Goal: Task Accomplishment & Management: Manage account settings

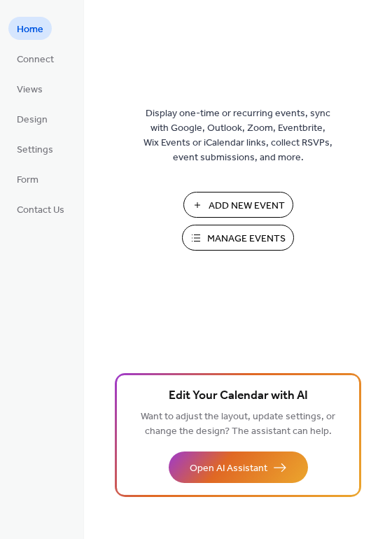
click at [243, 237] on span "Manage Events" at bounding box center [246, 239] width 78 height 15
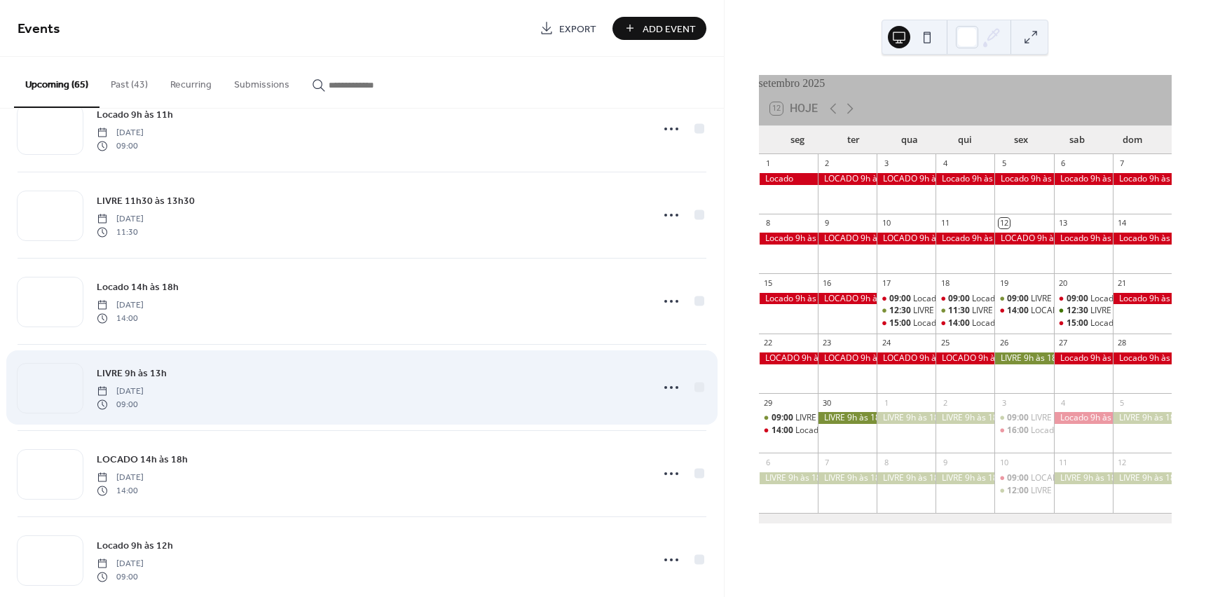
scroll to position [701, 0]
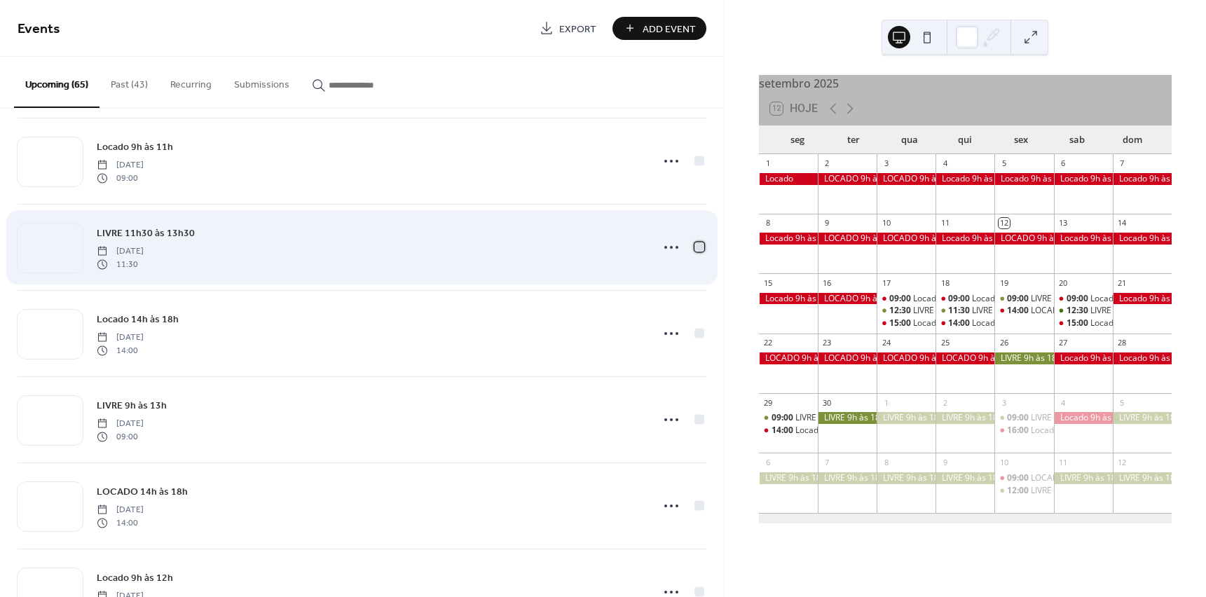
click at [694, 245] on div at bounding box center [699, 247] width 10 height 10
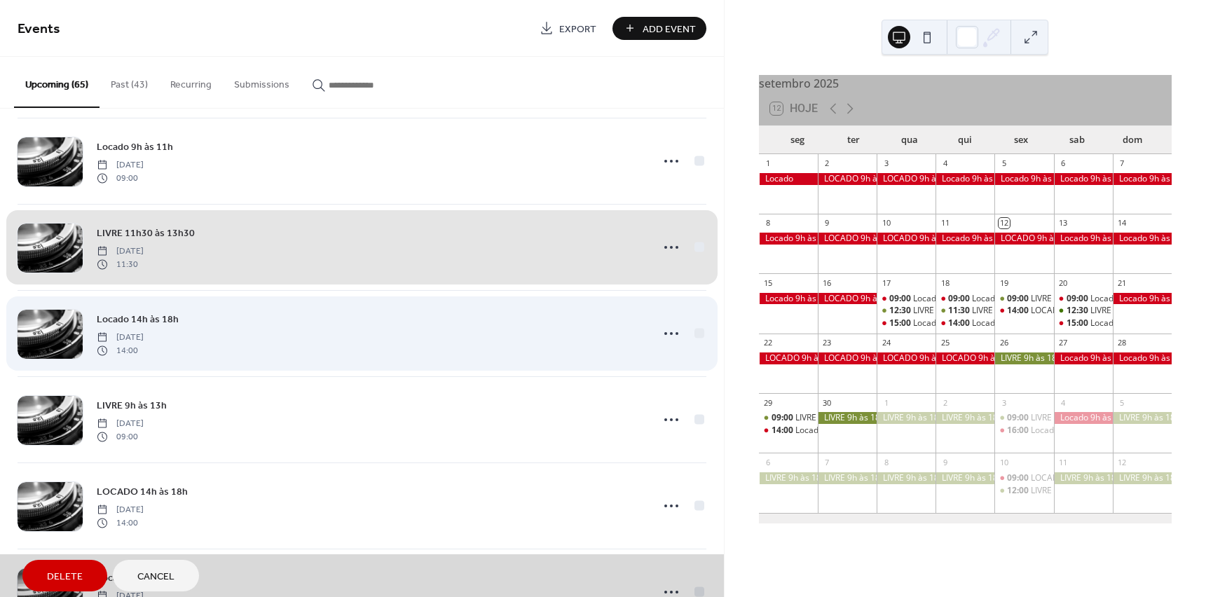
click at [693, 331] on div "Locado 14h às 18h [DATE] 14:00" at bounding box center [362, 333] width 689 height 86
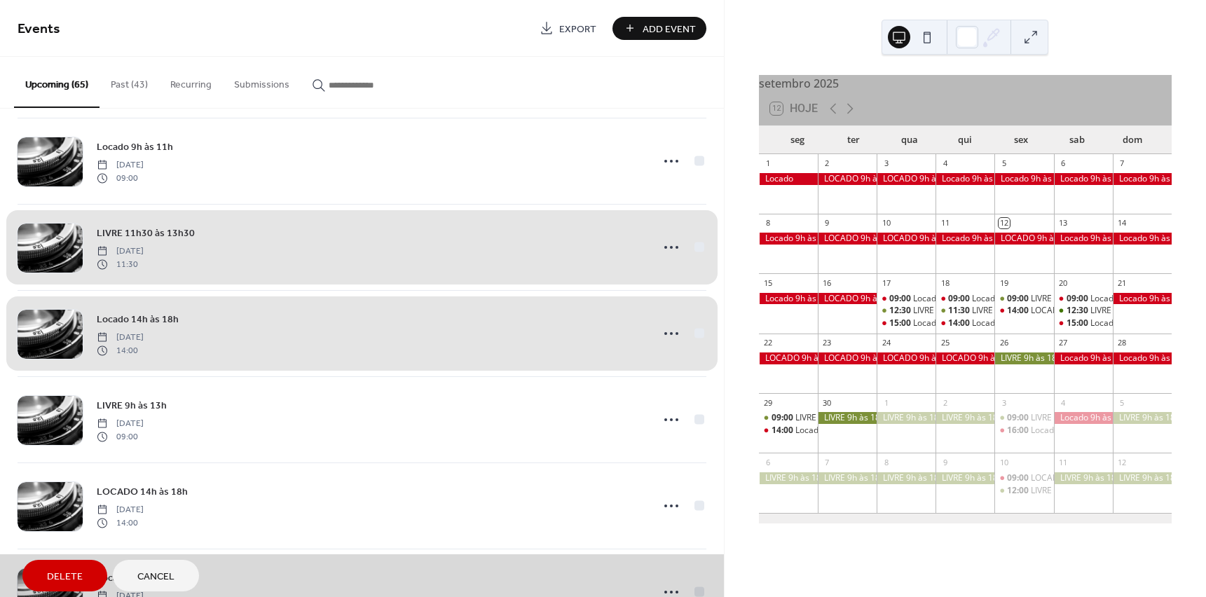
click at [66, 574] on span "Delete" at bounding box center [65, 577] width 36 height 15
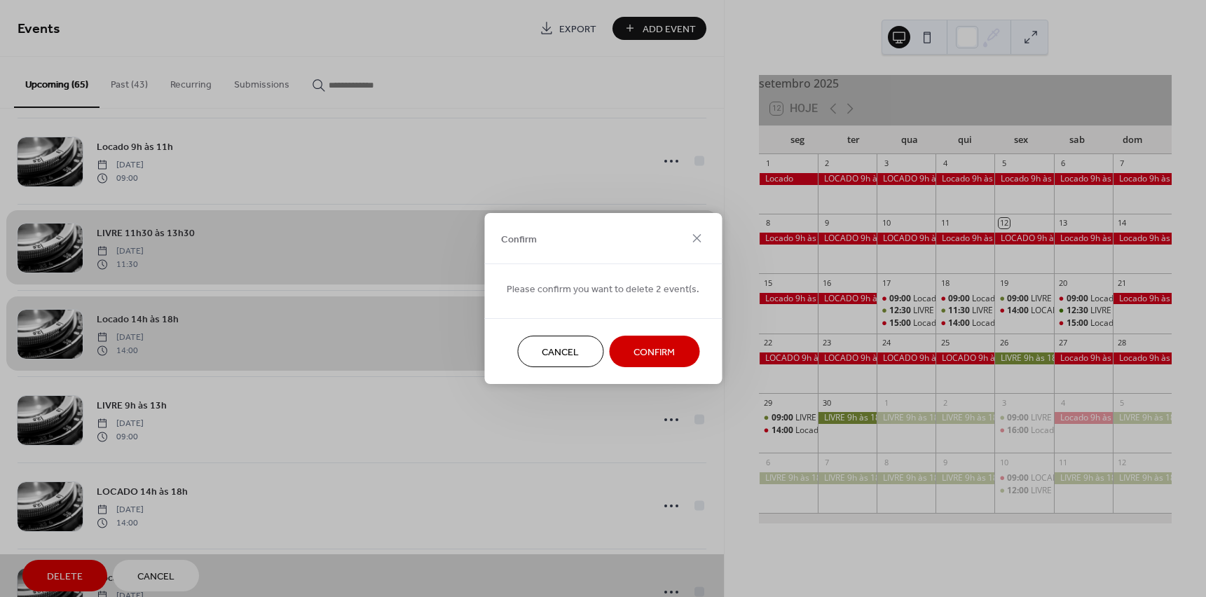
click at [633, 347] on span "Confirm" at bounding box center [653, 352] width 41 height 15
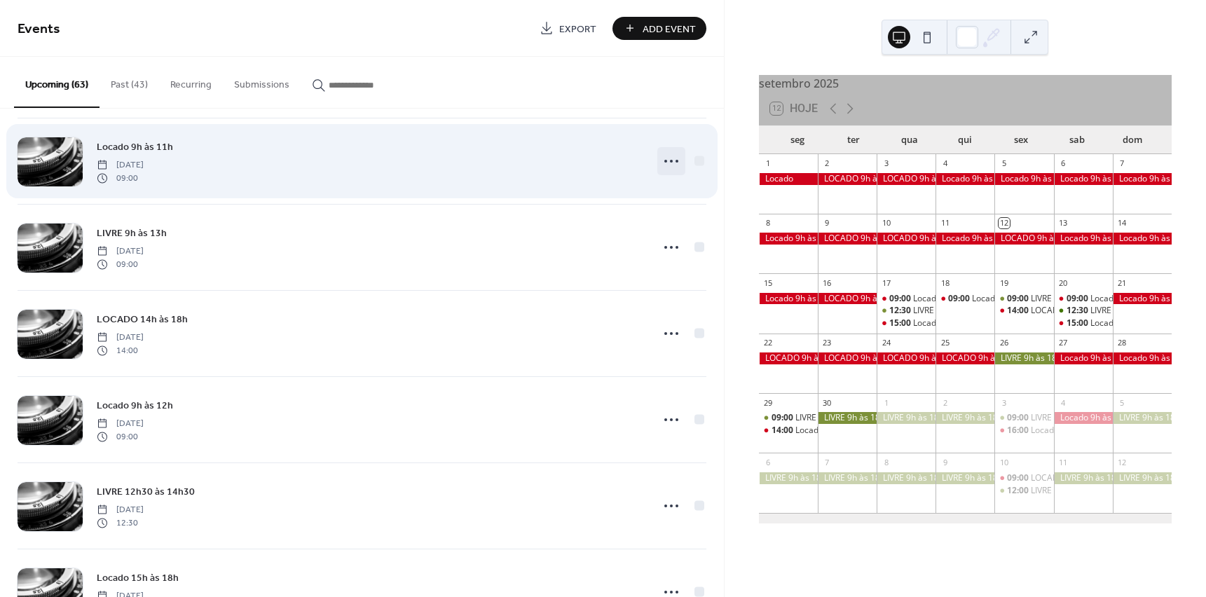
click at [667, 160] on icon at bounding box center [671, 161] width 22 height 22
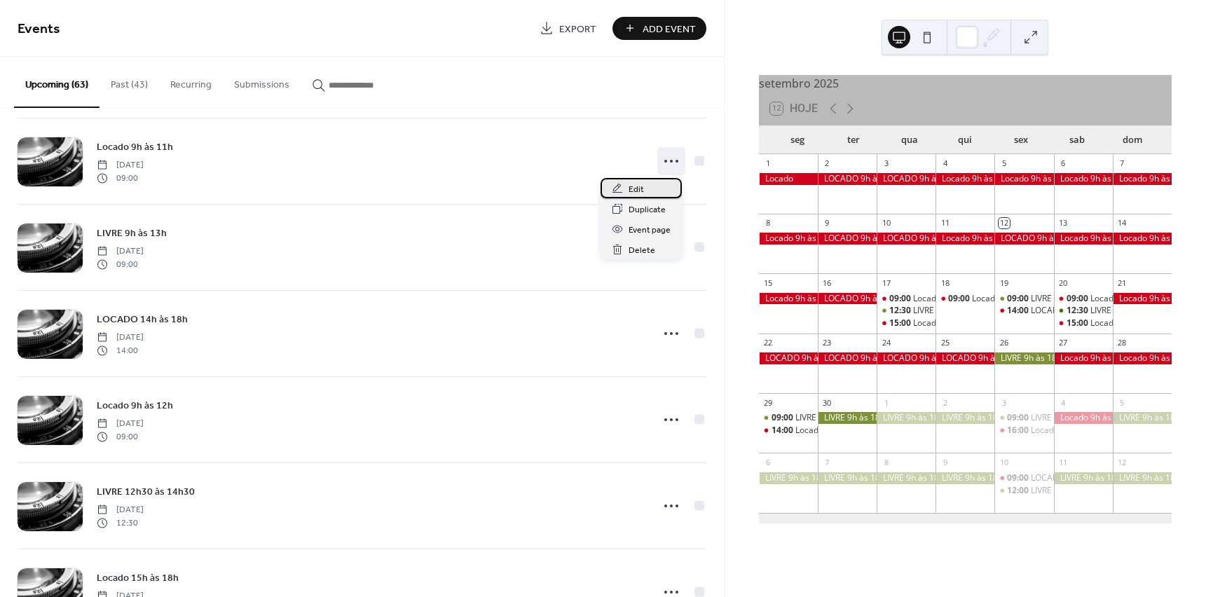
click at [642, 188] on span "Edit" at bounding box center [635, 189] width 15 height 15
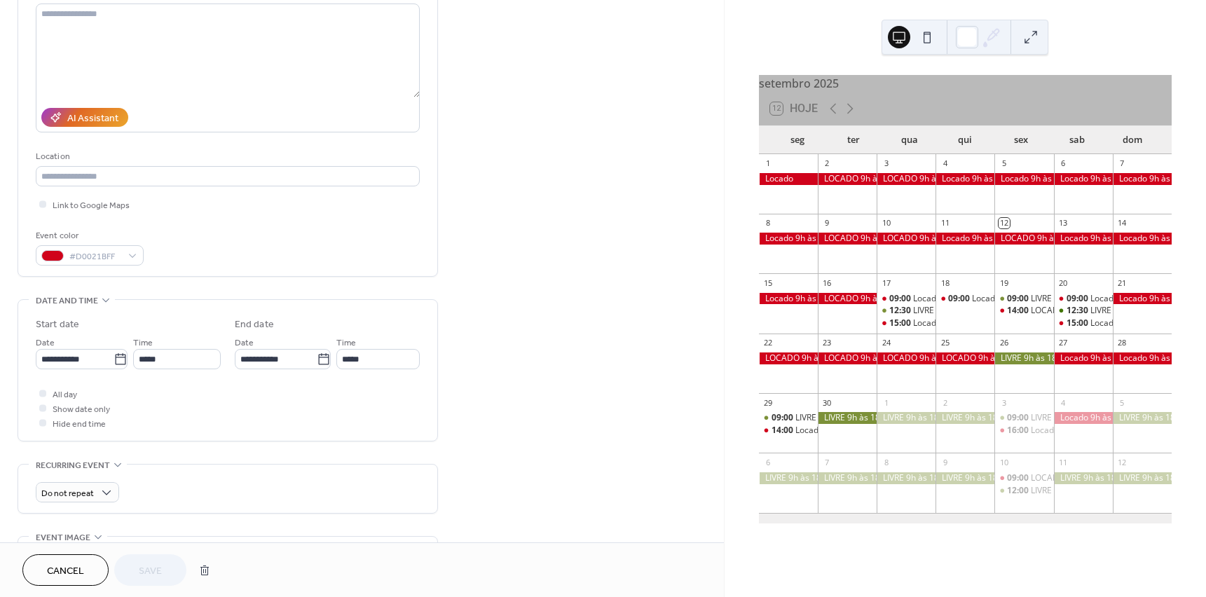
scroll to position [280, 0]
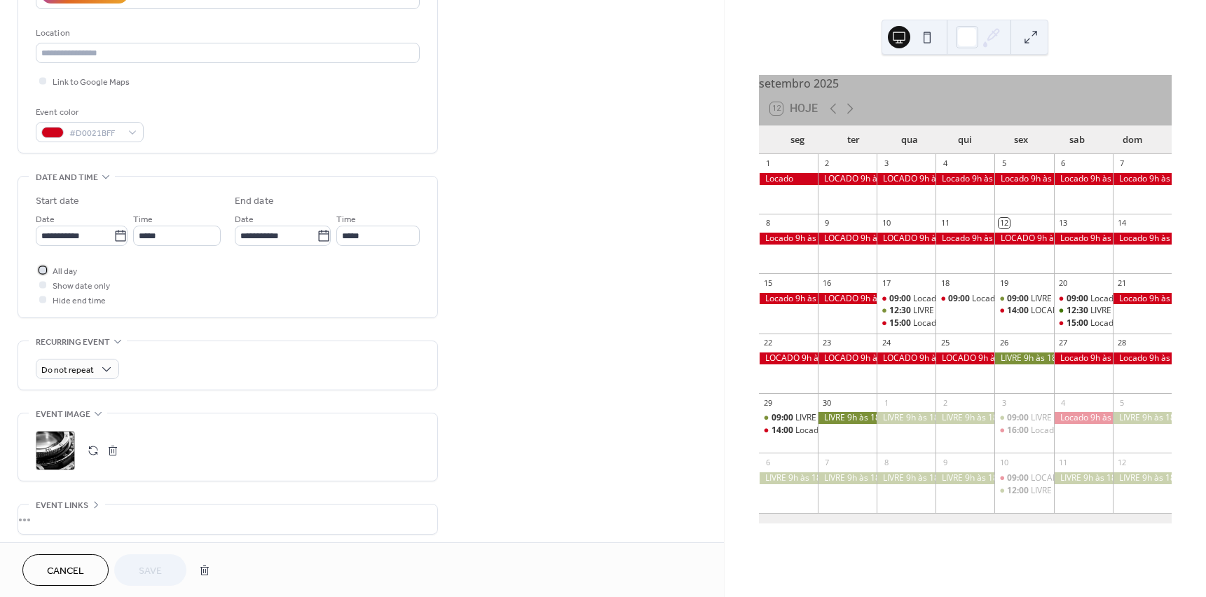
click at [44, 272] on div at bounding box center [42, 269] width 7 height 7
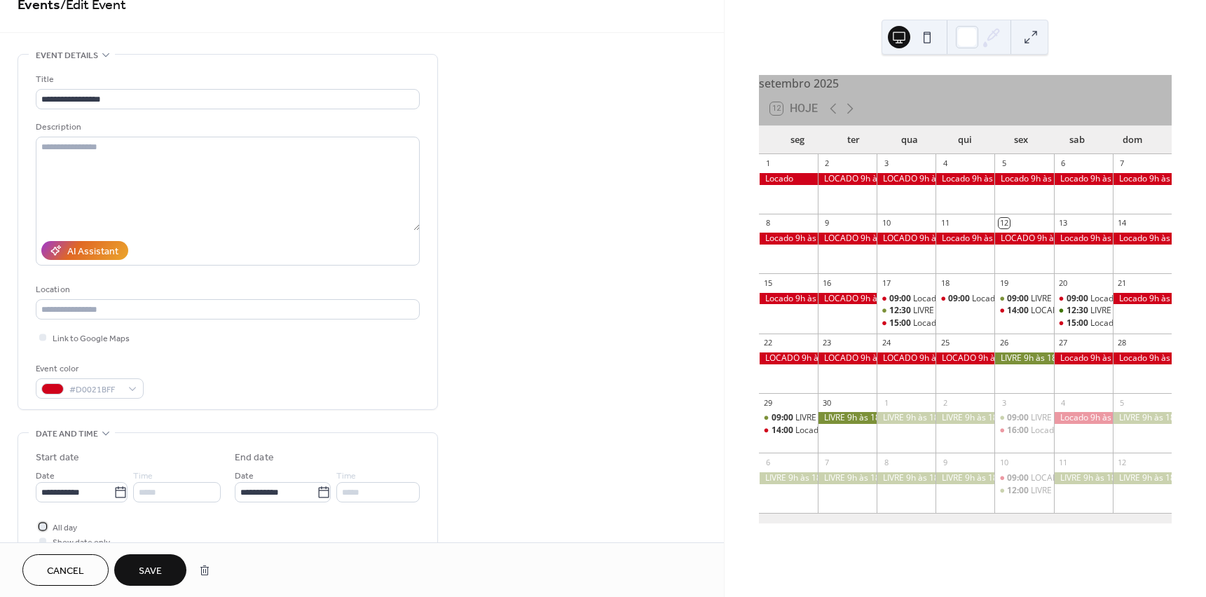
scroll to position [0, 0]
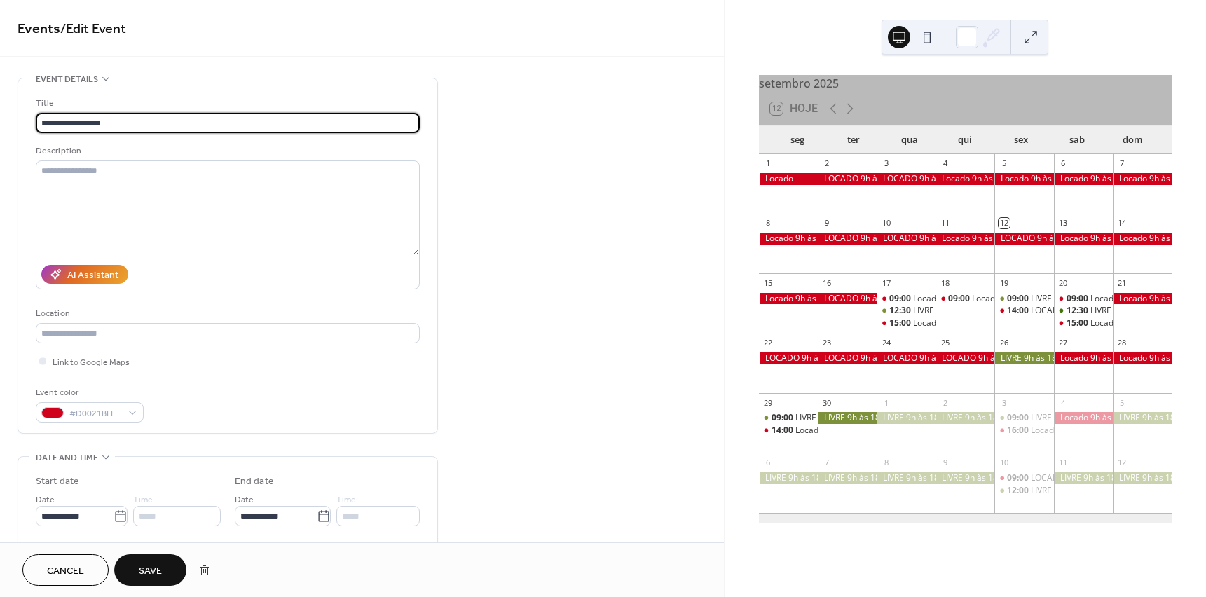
drag, startPoint x: 94, startPoint y: 125, endPoint x: 157, endPoint y: 127, distance: 63.1
click at [157, 127] on input "**********" at bounding box center [228, 123] width 384 height 20
type input "**********"
click at [148, 564] on span "Save" at bounding box center [150, 571] width 23 height 15
